Goal: Find specific page/section: Find specific page/section

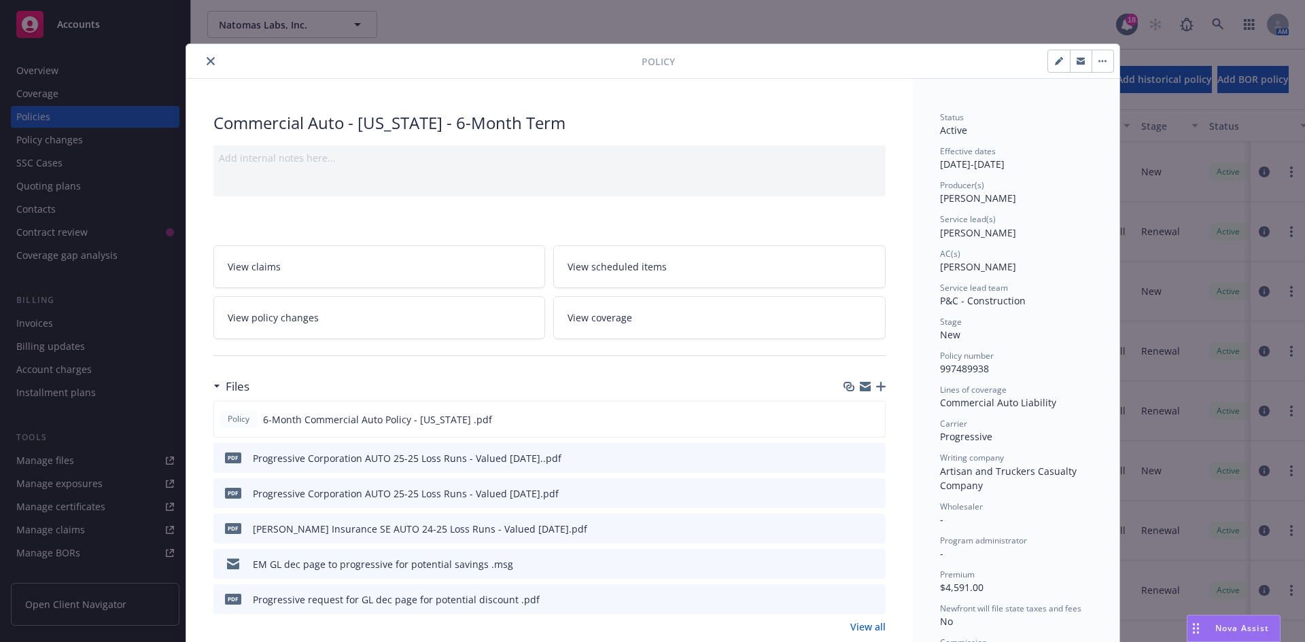
click at [207, 58] on icon "close" at bounding box center [211, 61] width 8 height 8
